Goal: Task Accomplishment & Management: Manage account settings

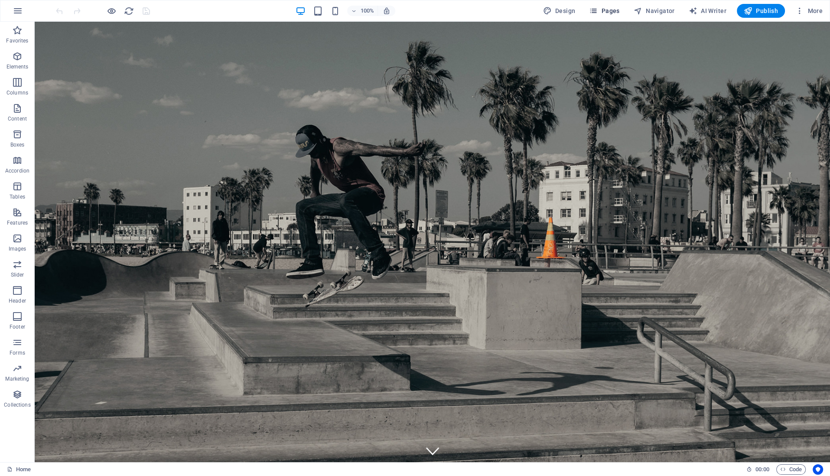
click at [614, 11] on span "Pages" at bounding box center [604, 10] width 30 height 9
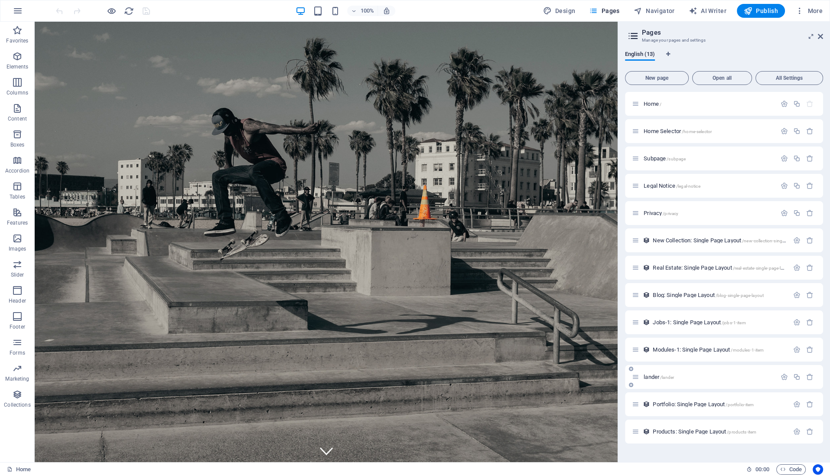
click at [648, 372] on div "lander /lander" at bounding box center [704, 377] width 144 height 10
click at [674, 406] on span "Portfolio: Single Page Layout /portfolio-item" at bounding box center [702, 404] width 101 height 6
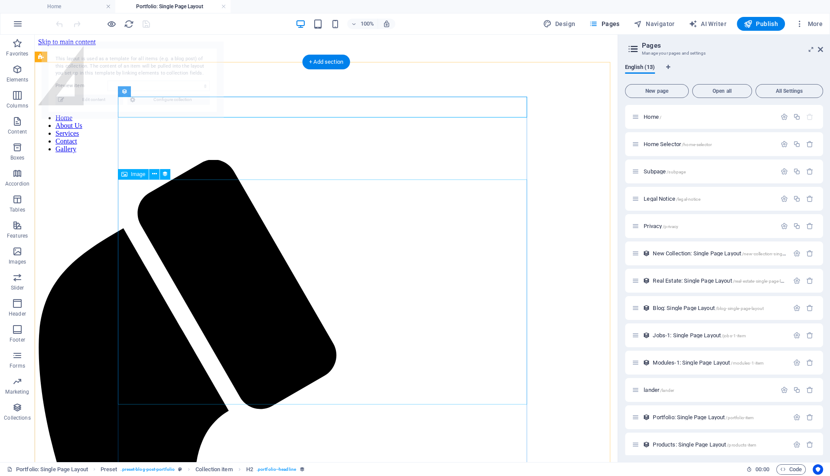
select select "68d6d786da0fcc32a608134f"
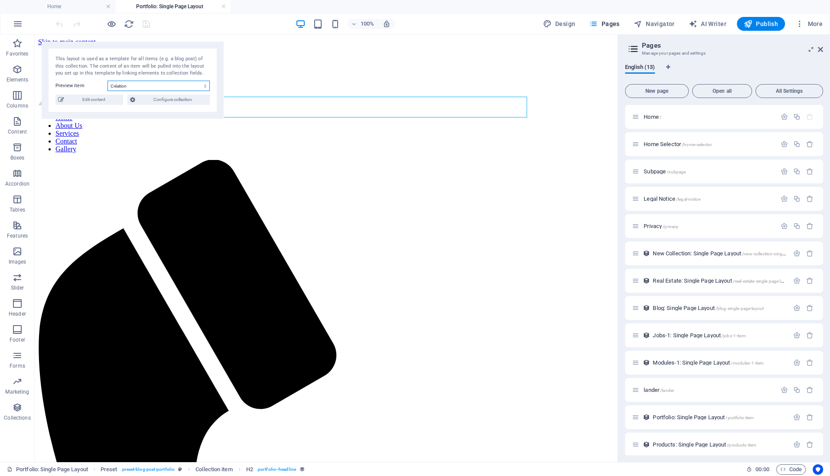
click at [147, 85] on select "Création Fashion [PERSON_NAME] Handmade Evergreen Sensation Events" at bounding box center [158, 86] width 102 height 10
click at [83, 71] on div "This layout is used as a template for all items (e.g. a blog post) of this coll…" at bounding box center [132, 66] width 154 height 22
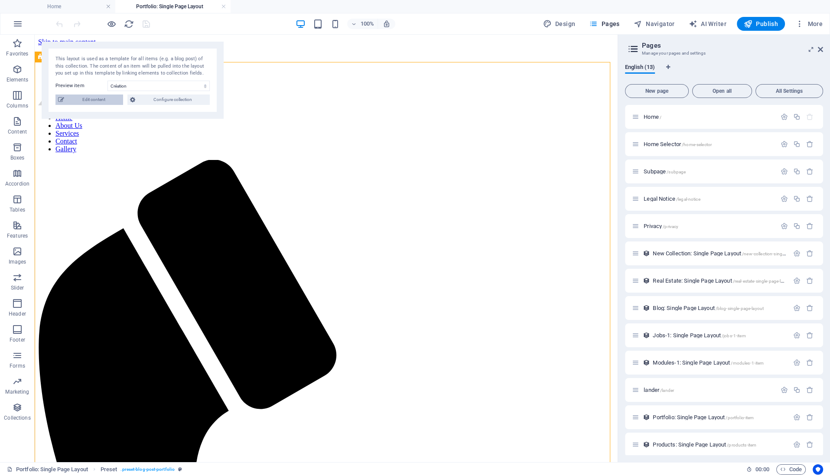
click at [91, 97] on span "Edit content" at bounding box center [94, 99] width 54 height 10
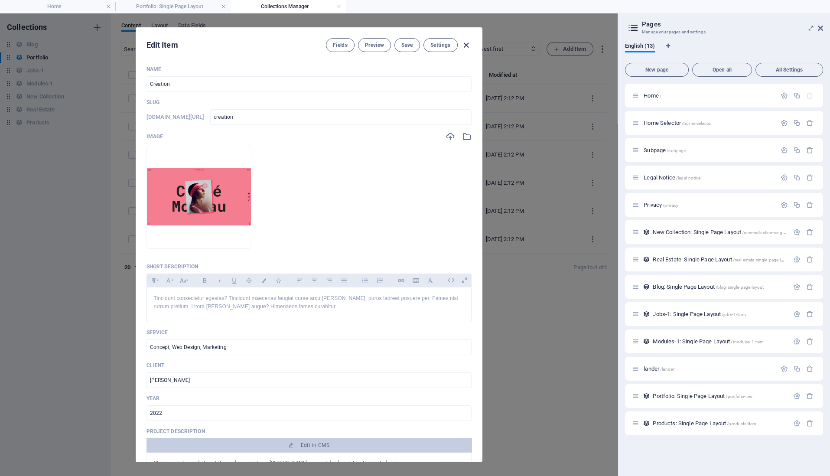
click at [466, 44] on icon "button" at bounding box center [466, 45] width 10 height 10
type input "creation"
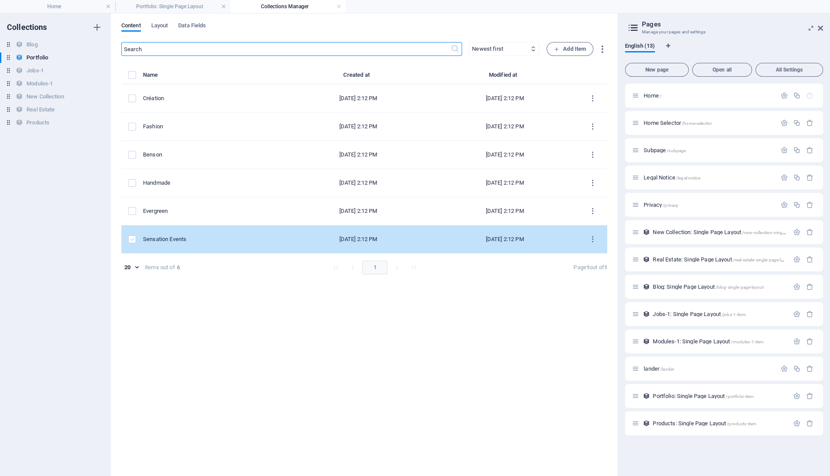
click at [131, 240] on label "items list" at bounding box center [132, 239] width 8 height 8
click at [0, 0] on input "items list" at bounding box center [0, 0] width 0 height 0
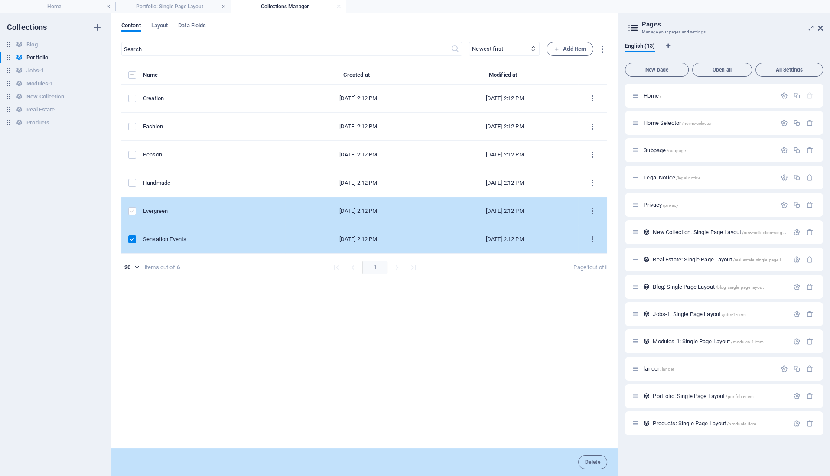
click at [131, 211] on label "items list" at bounding box center [132, 211] width 8 height 8
click at [0, 0] on input "items list" at bounding box center [0, 0] width 0 height 0
click at [591, 236] on icon "items list" at bounding box center [592, 239] width 8 height 8
click at [593, 322] on h6 "Delete" at bounding box center [599, 323] width 23 height 10
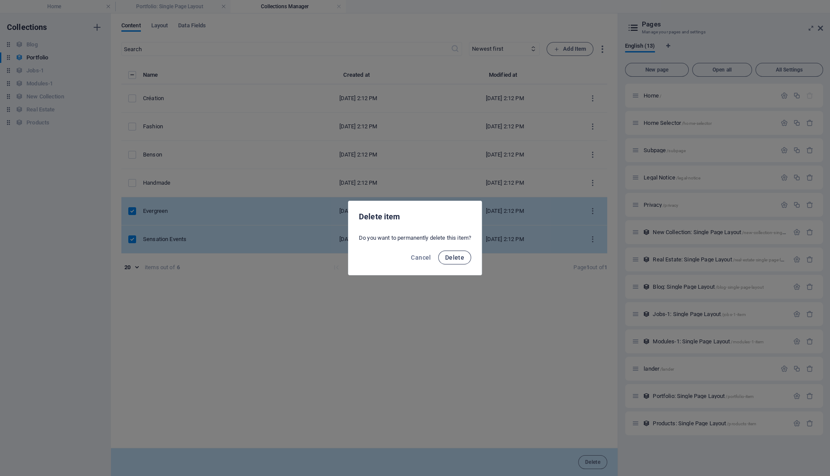
click at [455, 257] on span "Delete" at bounding box center [454, 257] width 19 height 7
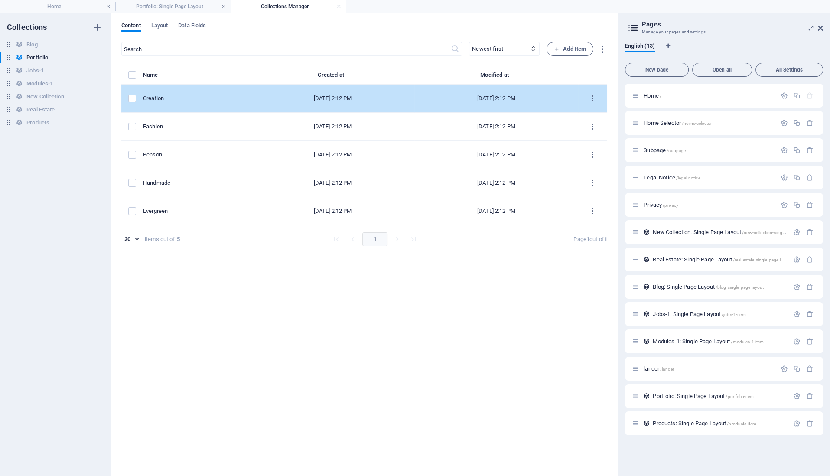
click at [197, 88] on td "Création" at bounding box center [197, 98] width 108 height 28
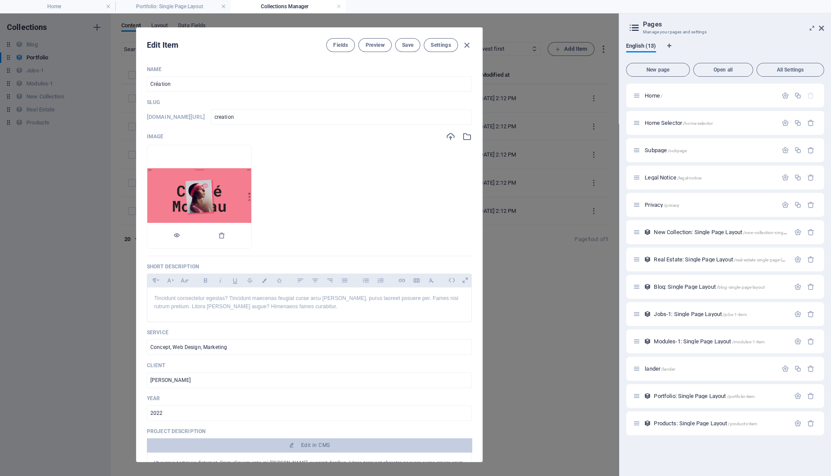
click at [226, 202] on img at bounding box center [199, 196] width 104 height 57
